Goal: Information Seeking & Learning: Learn about a topic

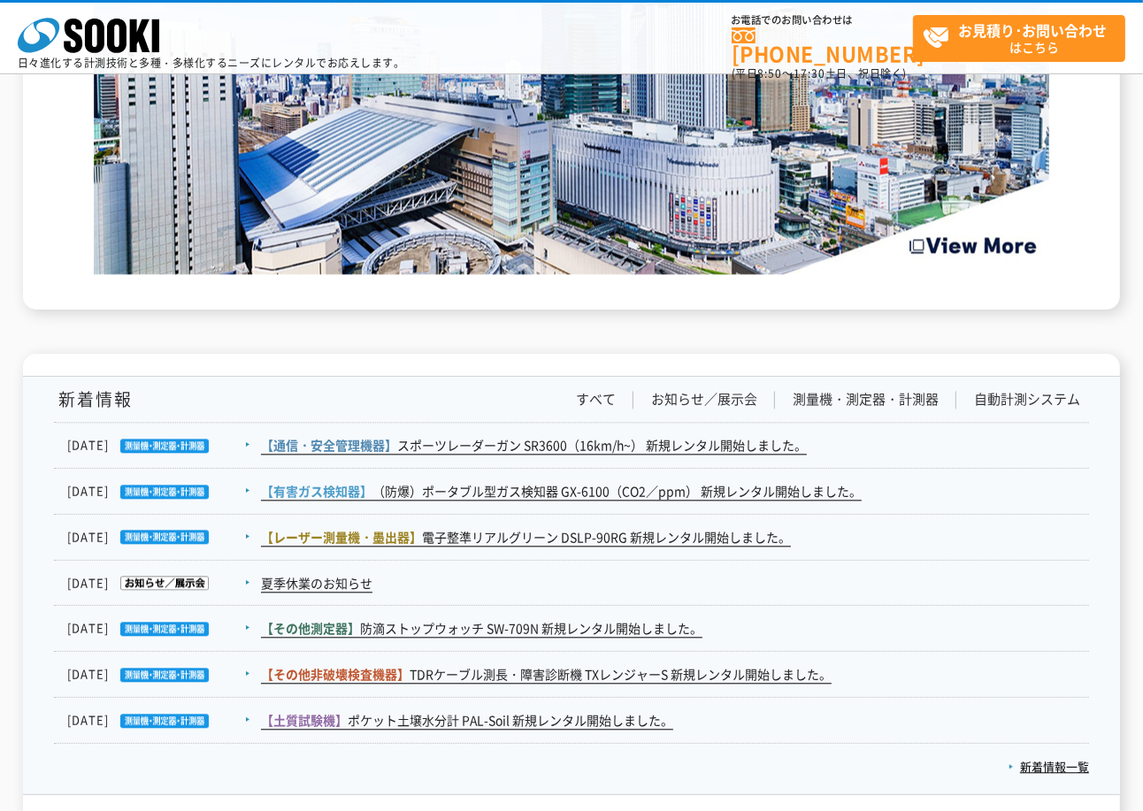
scroll to position [2949, 0]
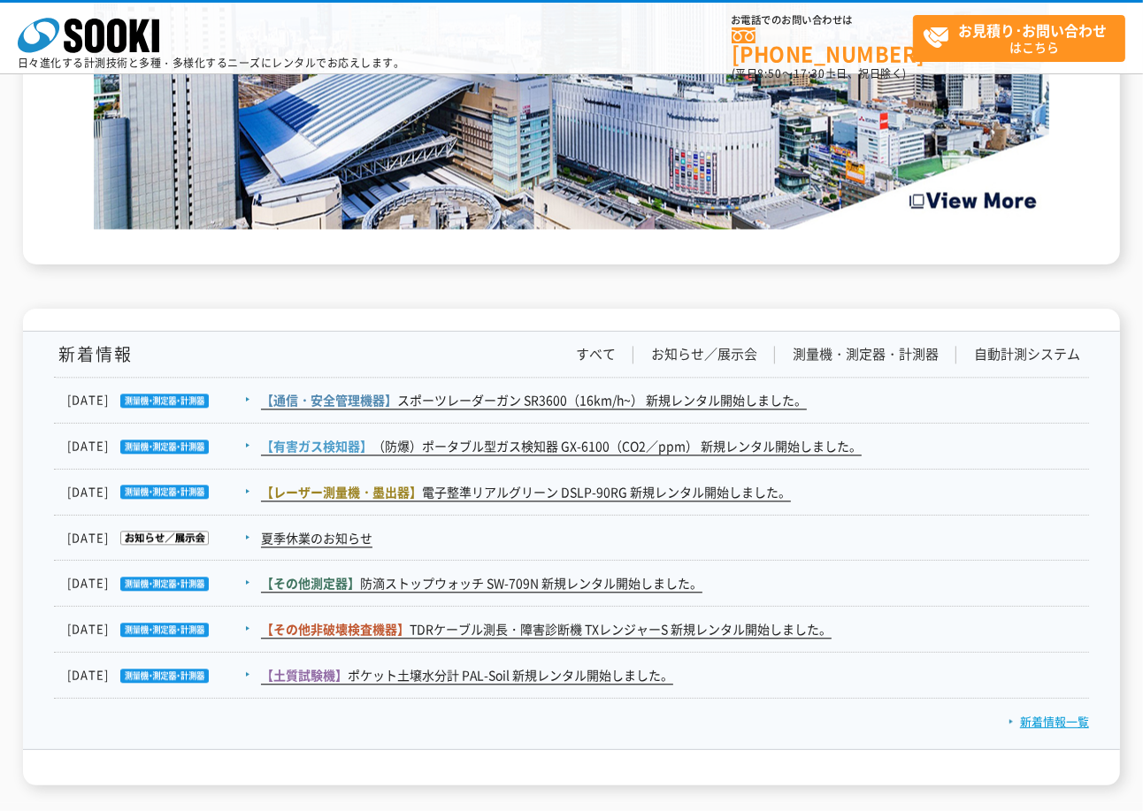
click at [1059, 719] on link "新着情報一覧" at bounding box center [1048, 721] width 81 height 17
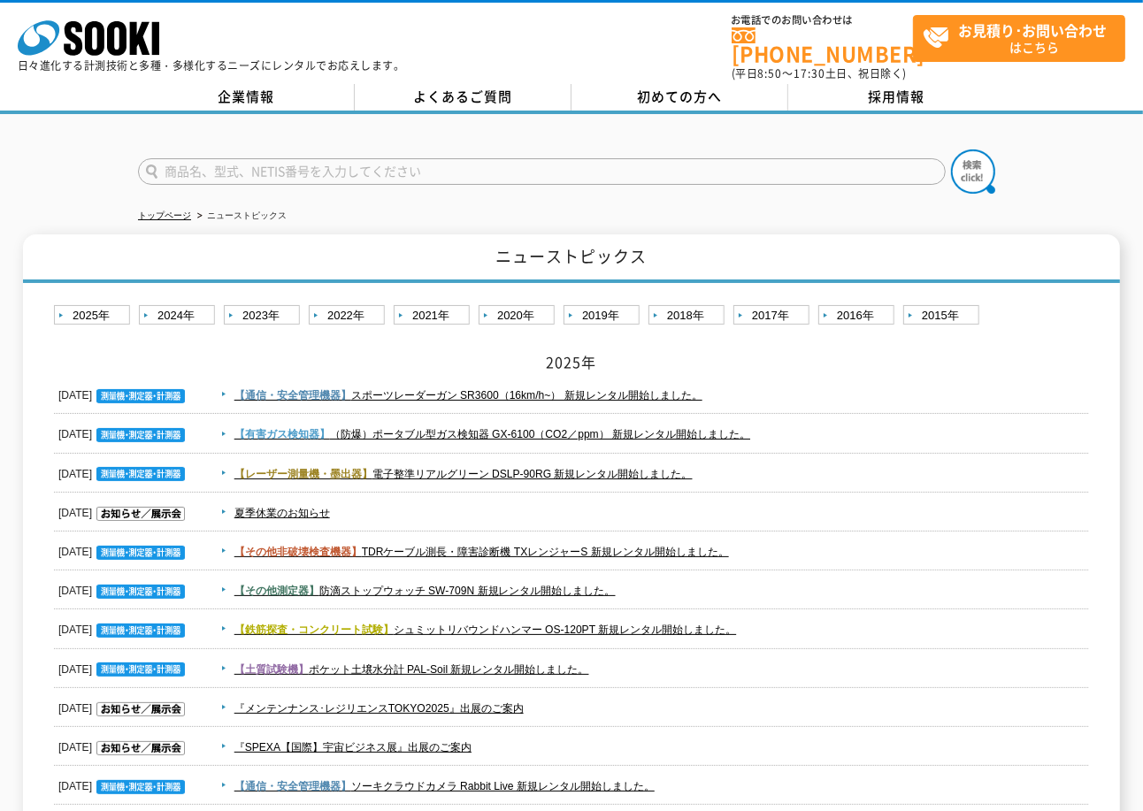
click at [265, 158] on input "text" at bounding box center [542, 171] width 808 height 27
type input "TL"
click at [971, 162] on img at bounding box center [973, 172] width 44 height 44
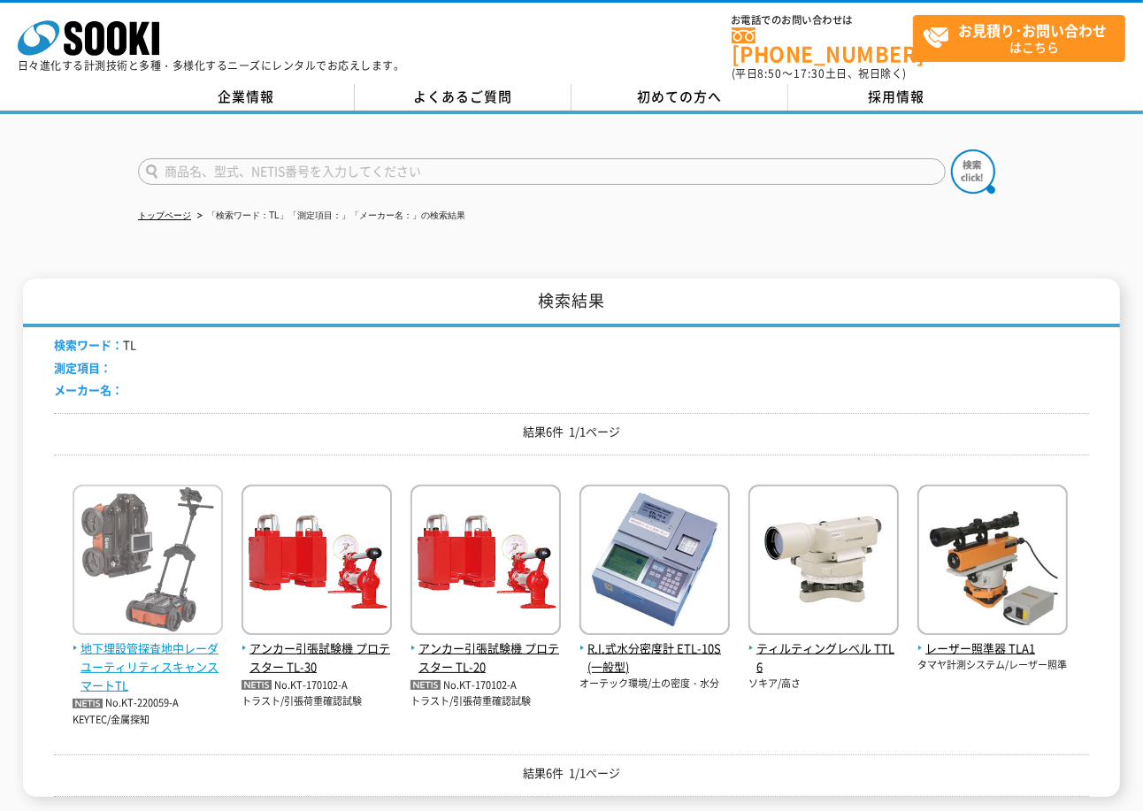
click at [157, 650] on span "地下埋設管探査地中レーダ ユーティリティスキャンスマートTL" at bounding box center [148, 667] width 150 height 55
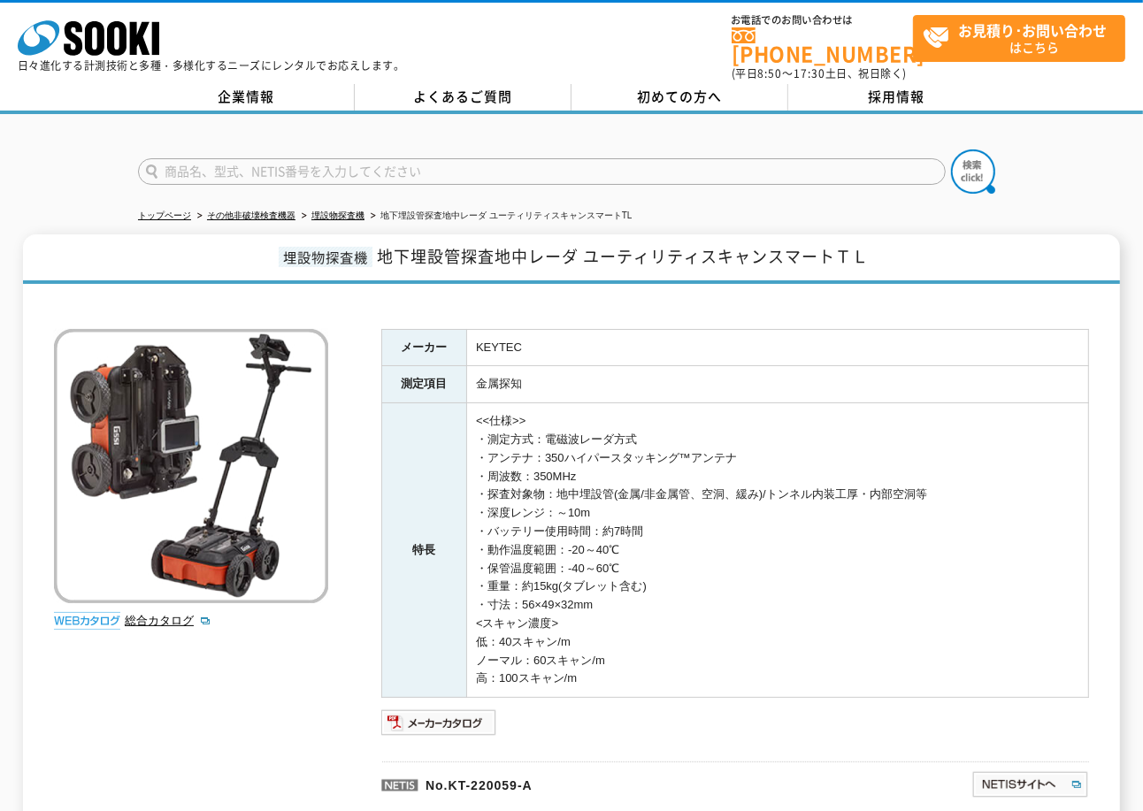
click at [380, 244] on span "地下埋設管探査地中レーダ ユーティリティスキャンスマートＴＬ" at bounding box center [623, 256] width 492 height 24
click at [364, 211] on link "埋設物探査機" at bounding box center [337, 216] width 53 height 10
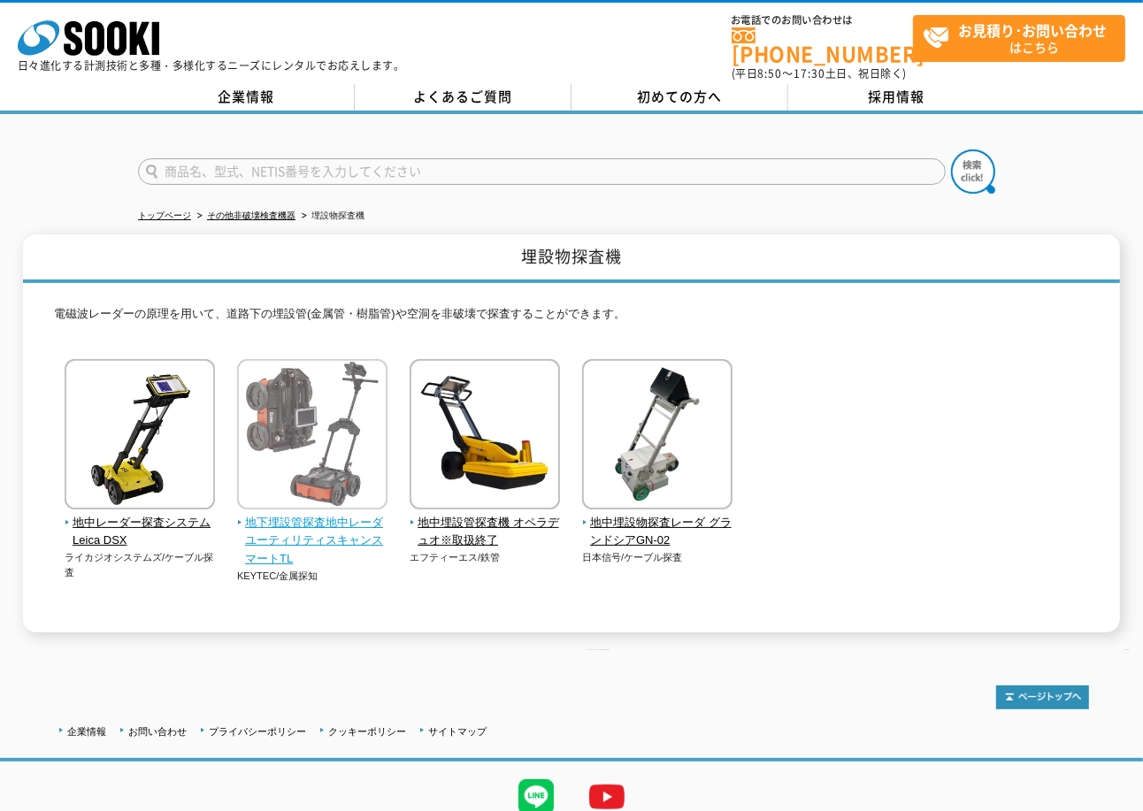
click at [341, 516] on span "地下埋設管探査地中レーダ ユーティリティスキャンスマートTL" at bounding box center [312, 541] width 151 height 55
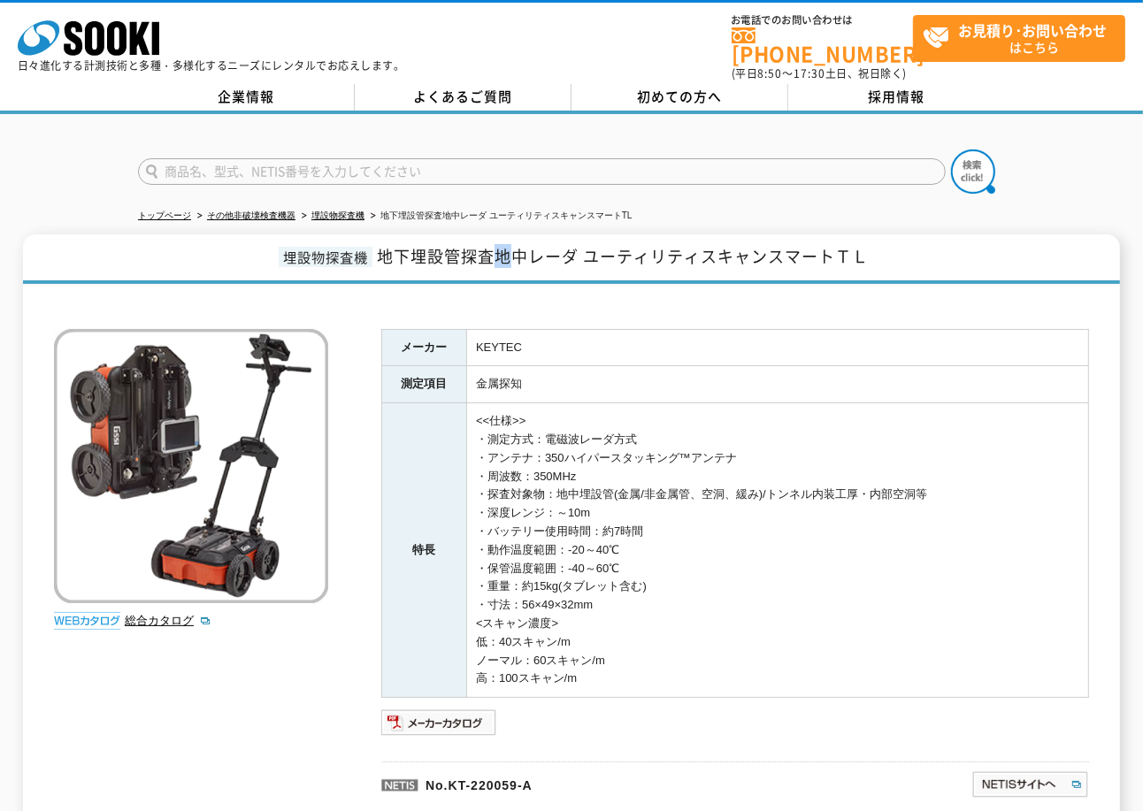
drag, startPoint x: 498, startPoint y: 246, endPoint x: 515, endPoint y: 245, distance: 16.8
click at [515, 245] on span "地下埋設管探査地中レーダ ユーティリティスキャンスマートＴＬ" at bounding box center [623, 256] width 492 height 24
click at [940, 234] on h1 "埋設物探査機 地下埋設管探査地中レーダ ユーティリティスキャンスマートＴＬ" at bounding box center [571, 259] width 1097 height 50
drag, startPoint x: 499, startPoint y: 242, endPoint x: 763, endPoint y: 236, distance: 264.6
click at [763, 244] on span "地下埋設管探査地中レーダ ユーティリティスキャンスマートＴＬ" at bounding box center [623, 256] width 492 height 24
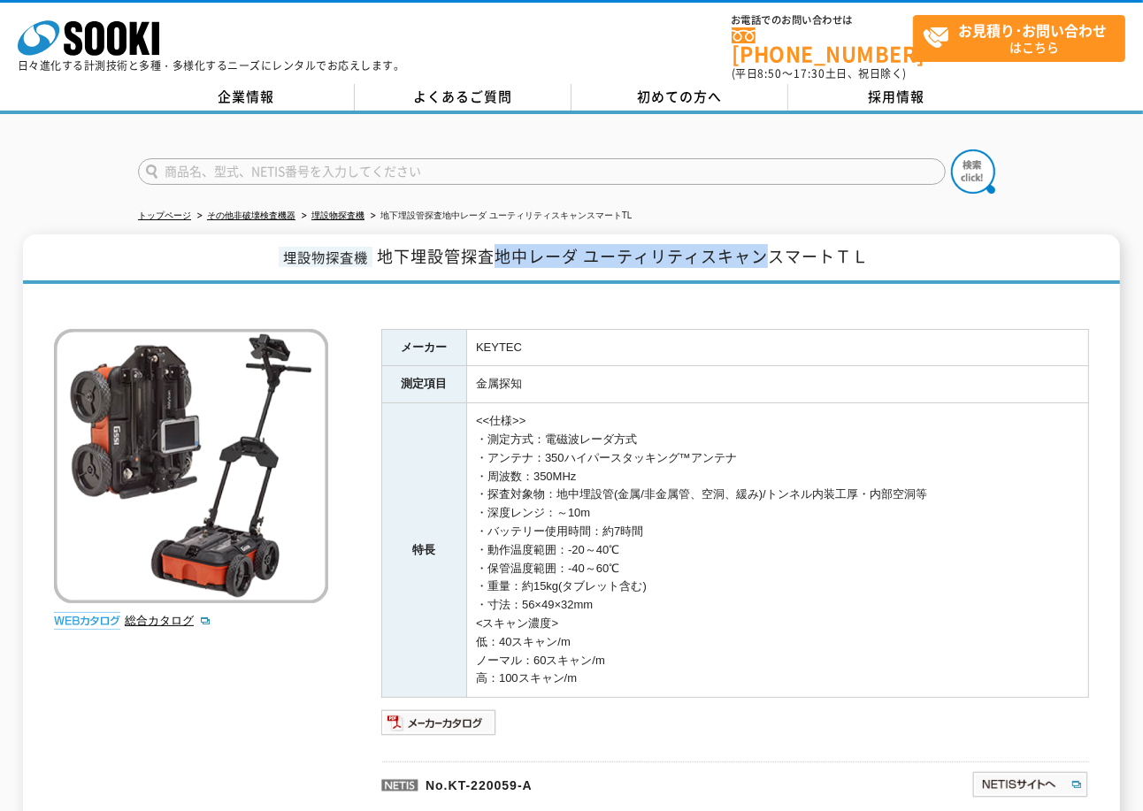
copy span "地中レーダ ユーティリティスキャン"
drag, startPoint x: 1095, startPoint y: 162, endPoint x: 1068, endPoint y: 161, distance: 27.4
click at [1095, 162] on div at bounding box center [571, 156] width 1143 height 85
drag, startPoint x: 770, startPoint y: 245, endPoint x: 886, endPoint y: 245, distance: 115.9
click at [886, 245] on h1 "埋設物探査機 地下埋設管探査地中レーダ ユーティリティスキャンスマートＴＬ" at bounding box center [571, 259] width 1097 height 50
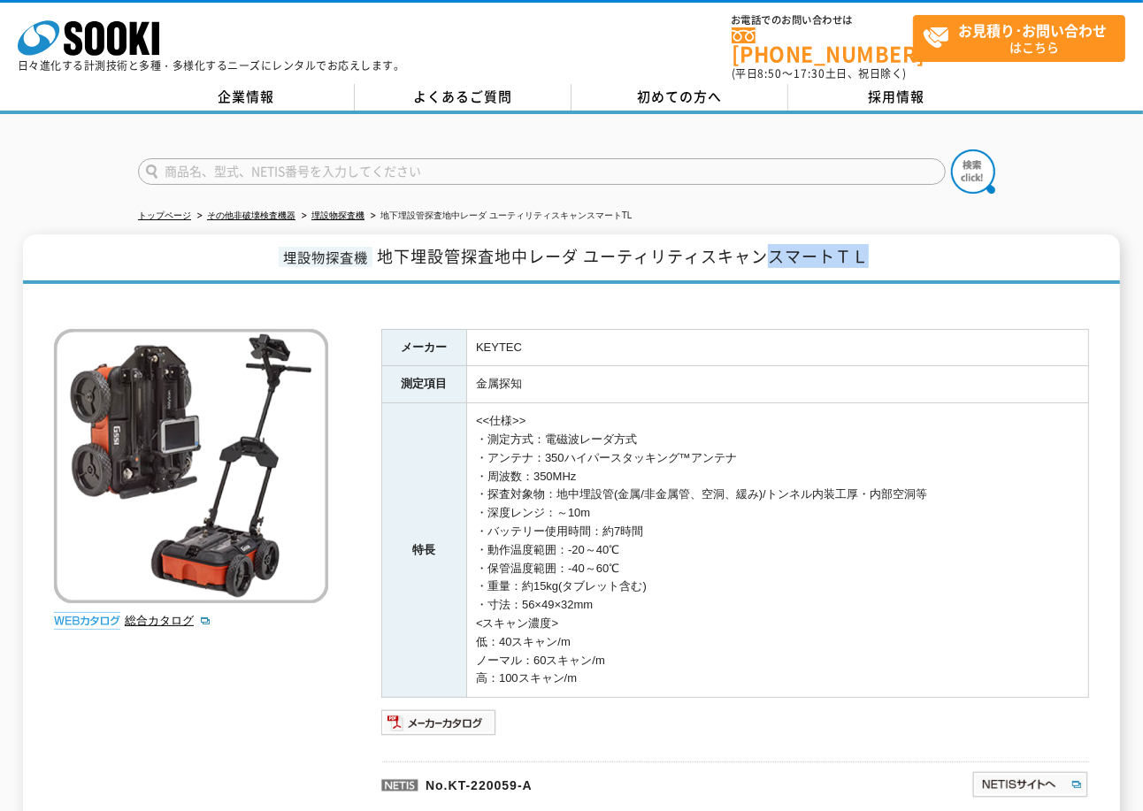
copy span "スマートＴＬ"
click at [1116, 325] on div "埋設物探査機 地下埋設管探査地中レーダ ユーティリティスキャンスマートＴＬ 総合カタログ メーカー KEYTEC 測定項目 金属探知 特長 <<仕様>> ・測…" at bounding box center [571, 534] width 1097 height 600
click at [363, 211] on link "埋設物探査機" at bounding box center [337, 216] width 53 height 10
